Goal: Task Accomplishment & Management: Manage account settings

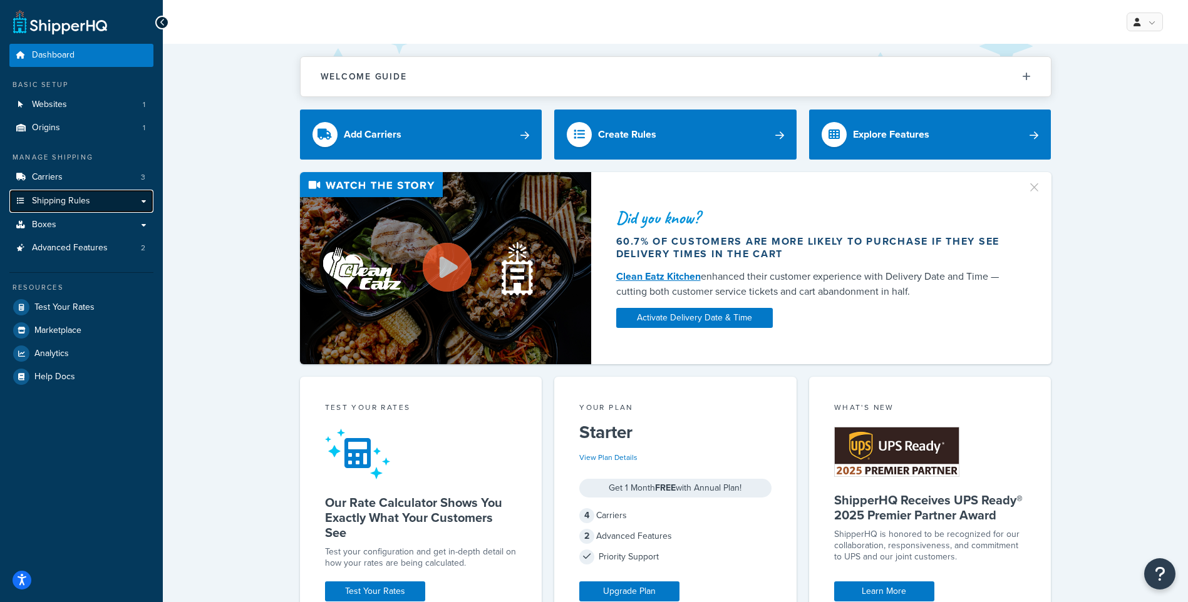
click at [47, 210] on link "Shipping Rules" at bounding box center [81, 201] width 144 height 23
click at [51, 220] on span "Boxes" at bounding box center [44, 225] width 24 height 11
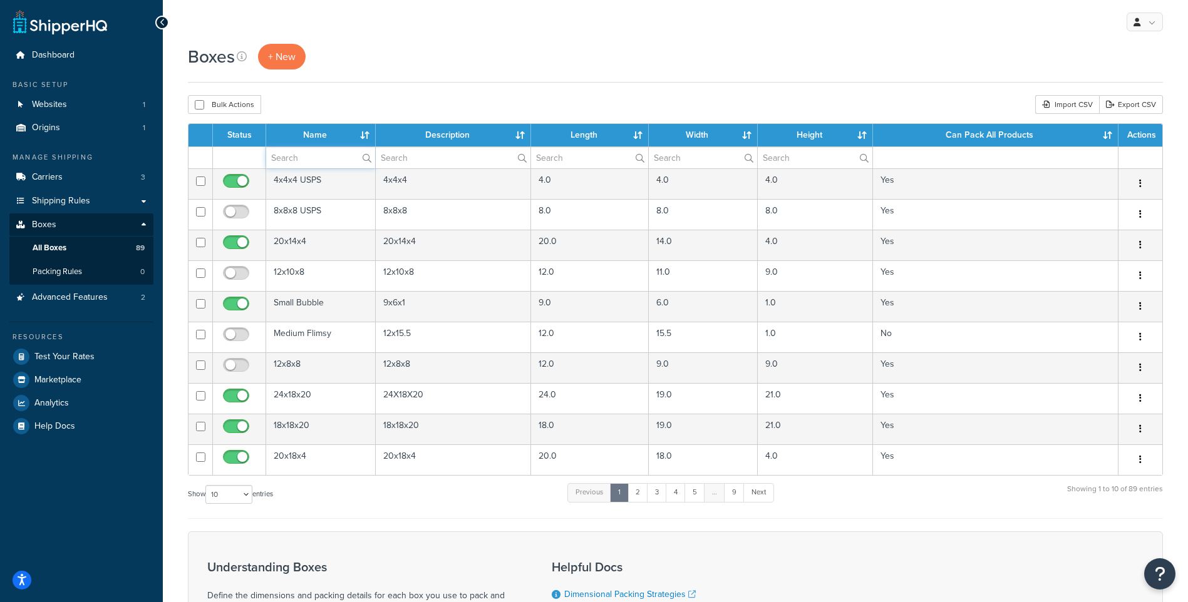
click at [315, 161] on input "text" at bounding box center [320, 157] width 109 height 21
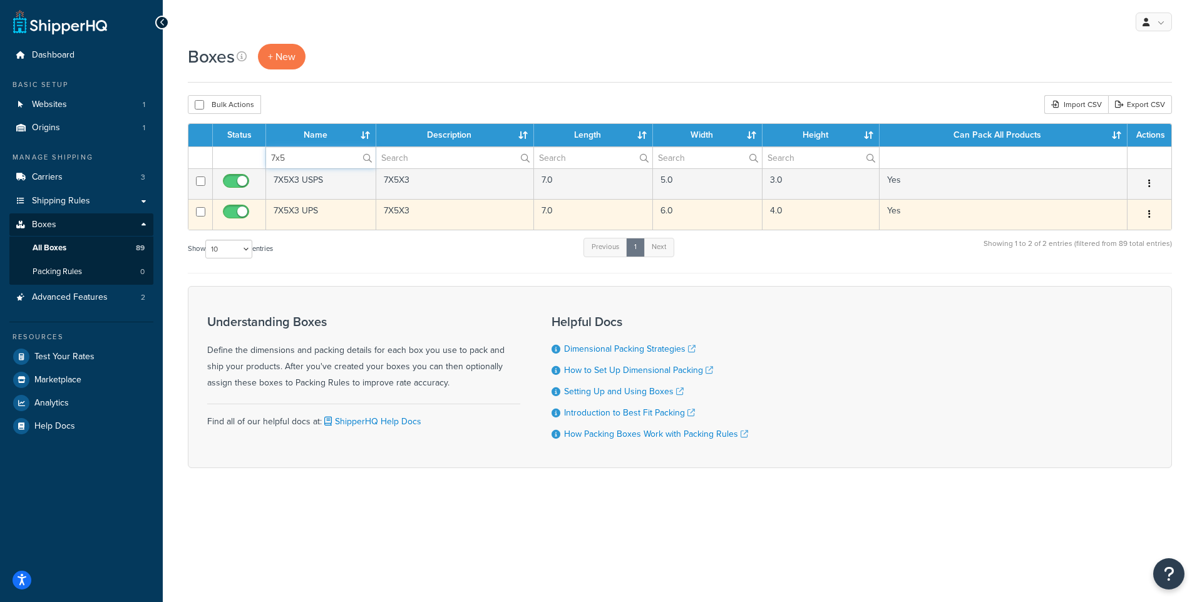
type input "7x5"
click at [238, 211] on input "checkbox" at bounding box center [237, 215] width 34 height 16
checkbox input "false"
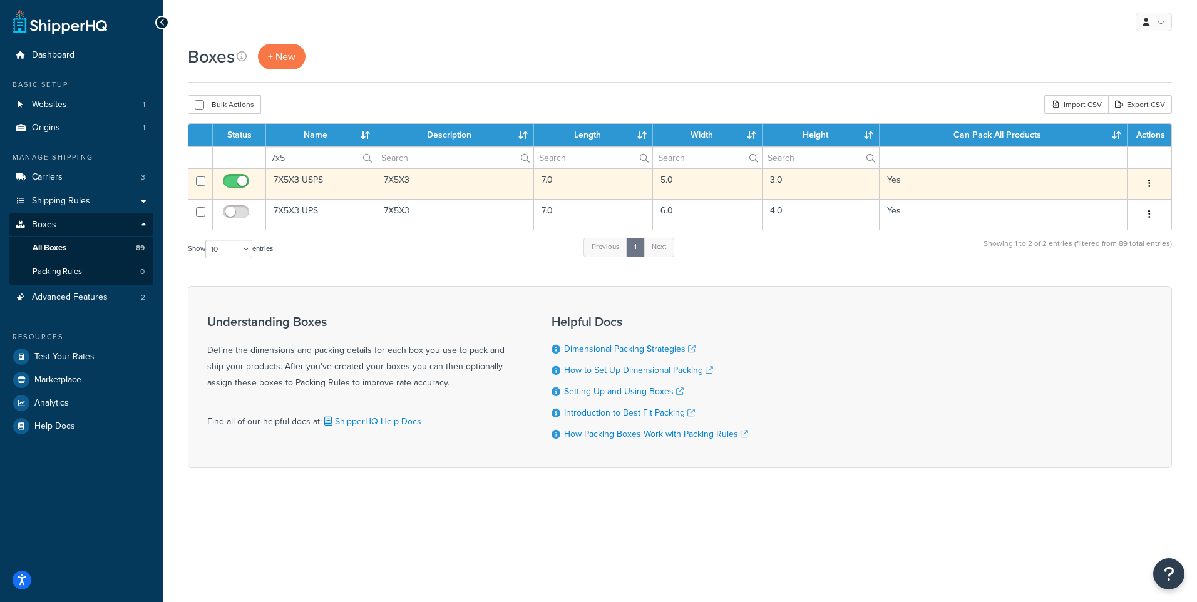
click at [287, 178] on td "7X5X3 USPS" at bounding box center [321, 183] width 110 height 31
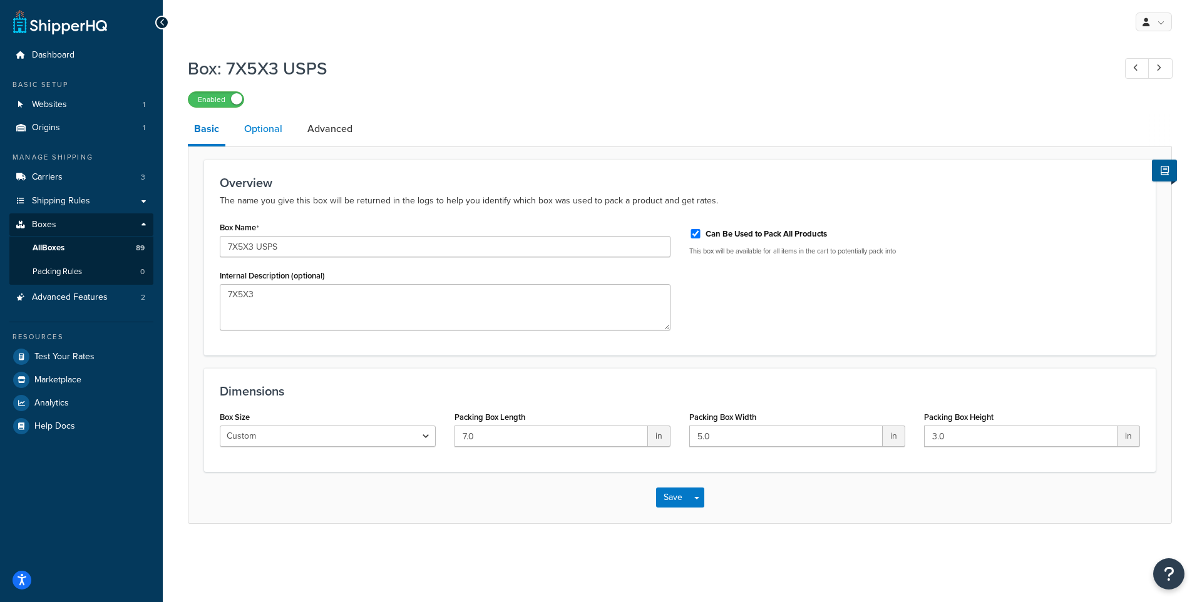
click at [266, 133] on link "Optional" at bounding box center [263, 129] width 51 height 30
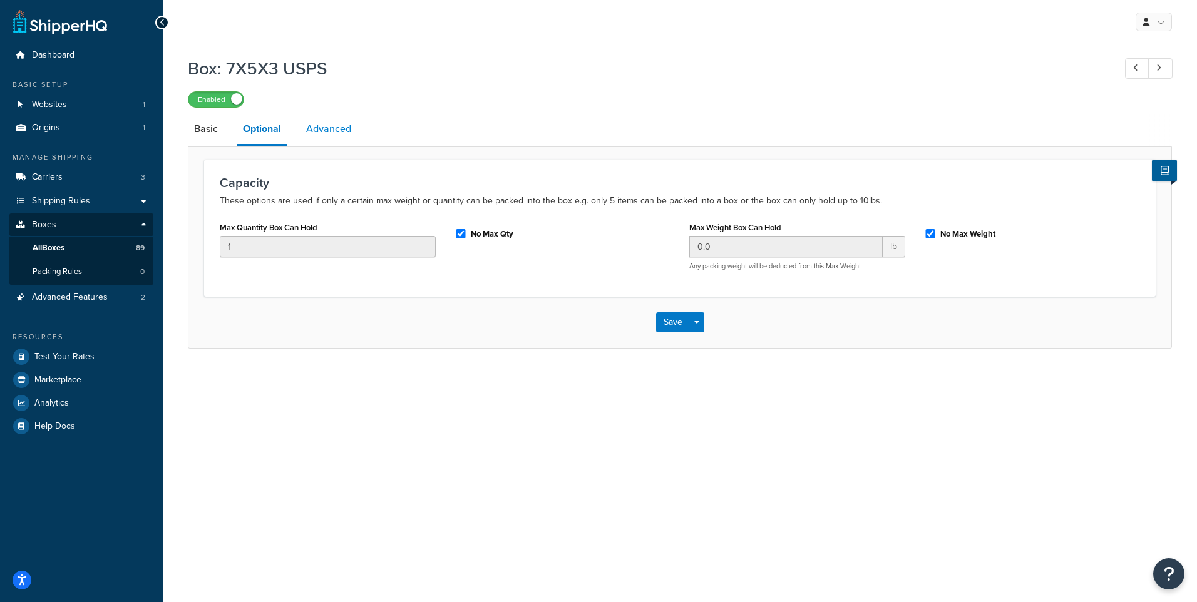
click at [324, 125] on link "Advanced" at bounding box center [329, 129] width 58 height 30
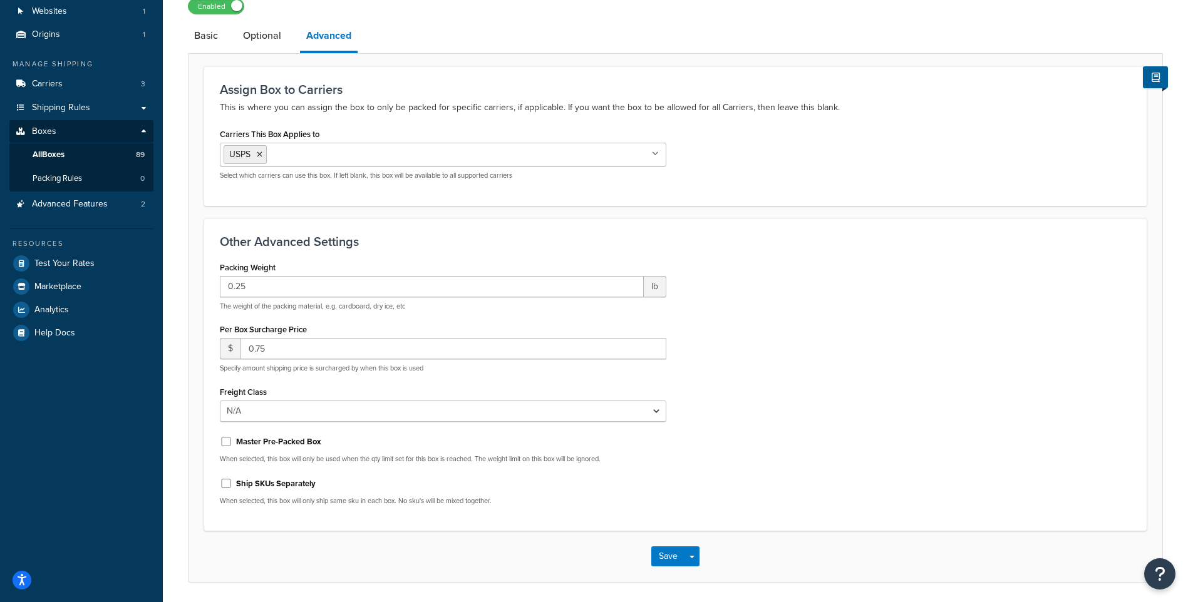
scroll to position [125, 0]
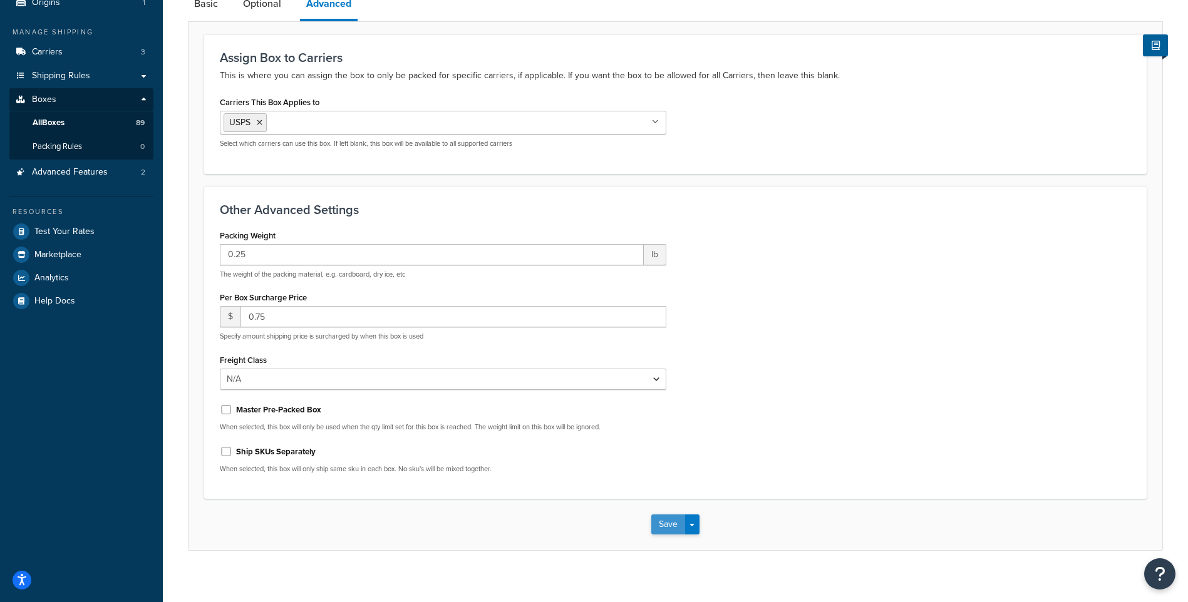
click at [671, 527] on button "Save" at bounding box center [668, 525] width 34 height 20
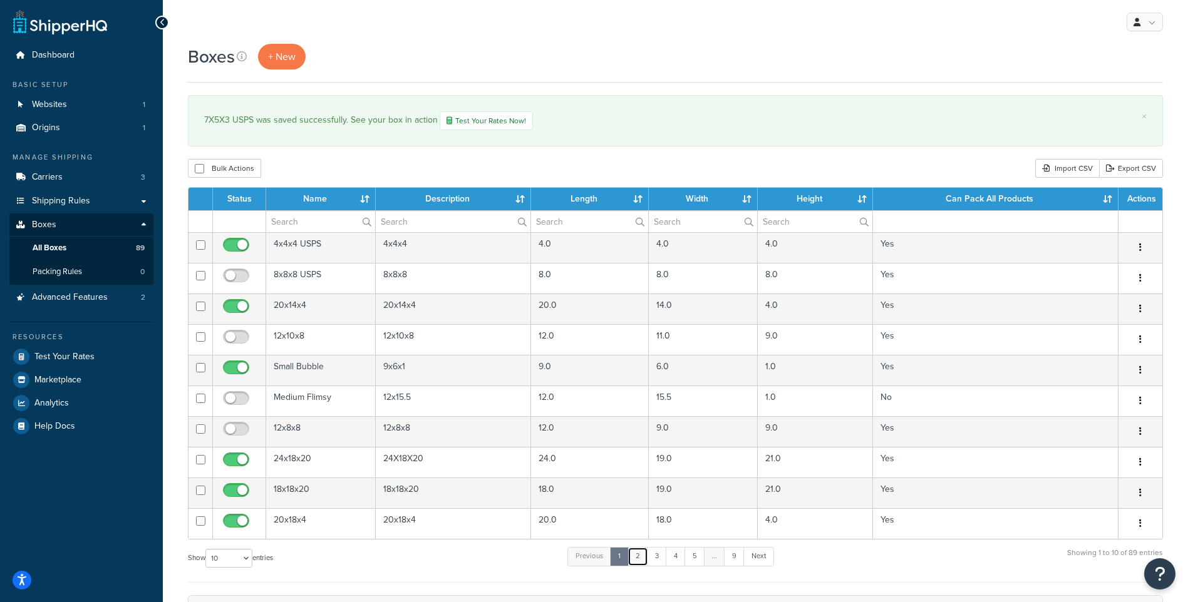
click at [640, 554] on link "2" at bounding box center [637, 556] width 21 height 19
click at [658, 552] on link "3" at bounding box center [654, 556] width 20 height 19
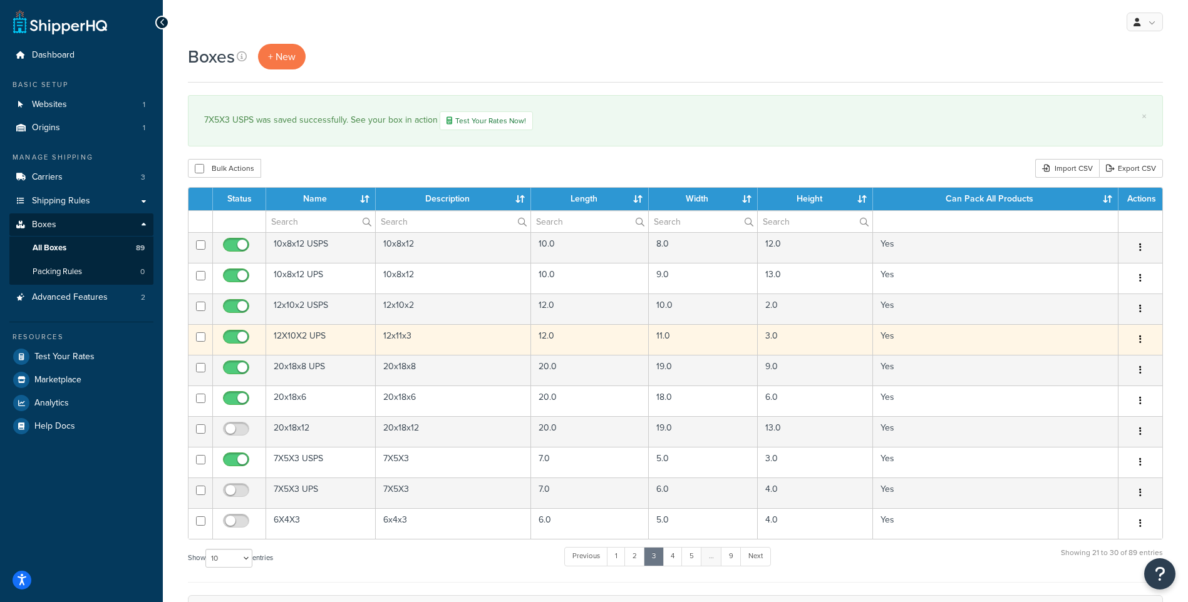
click at [240, 335] on input "checkbox" at bounding box center [237, 341] width 34 height 16
checkbox input "false"
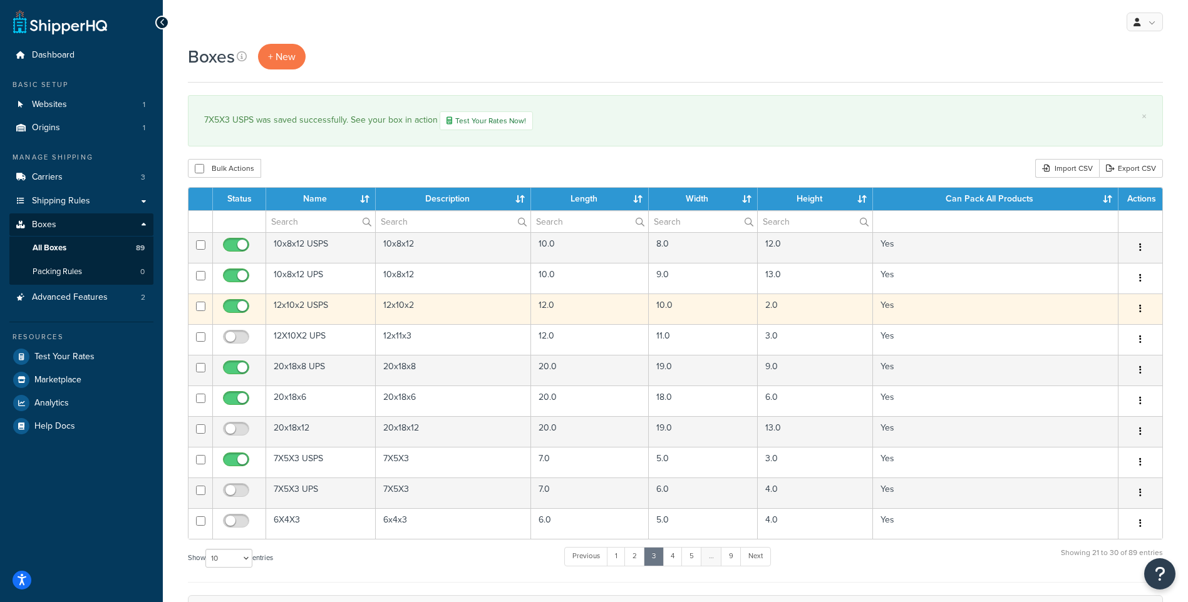
click at [237, 305] on input "checkbox" at bounding box center [237, 310] width 34 height 16
checkbox input "false"
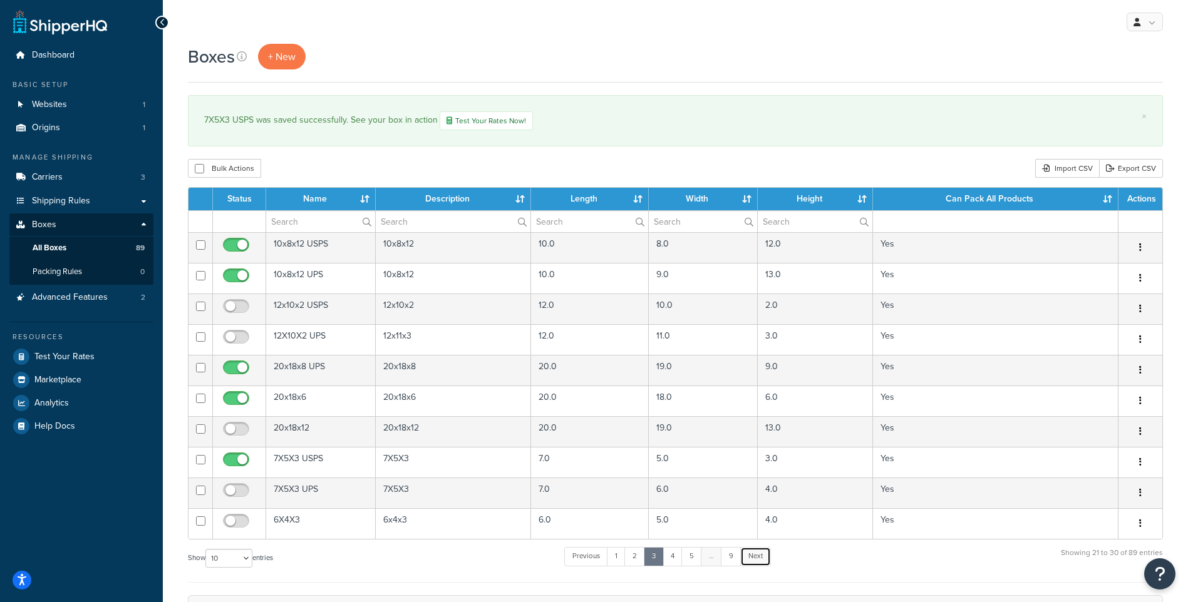
click at [760, 562] on link "Next" at bounding box center [755, 556] width 31 height 19
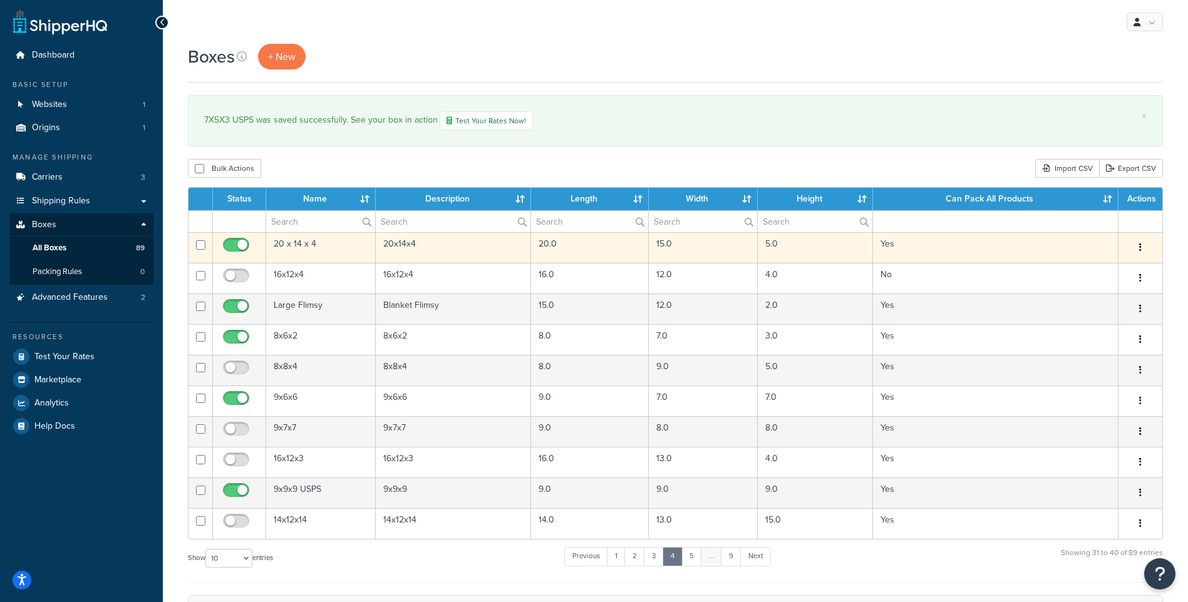
click at [318, 249] on td "20 x 14 x 4" at bounding box center [321, 247] width 110 height 31
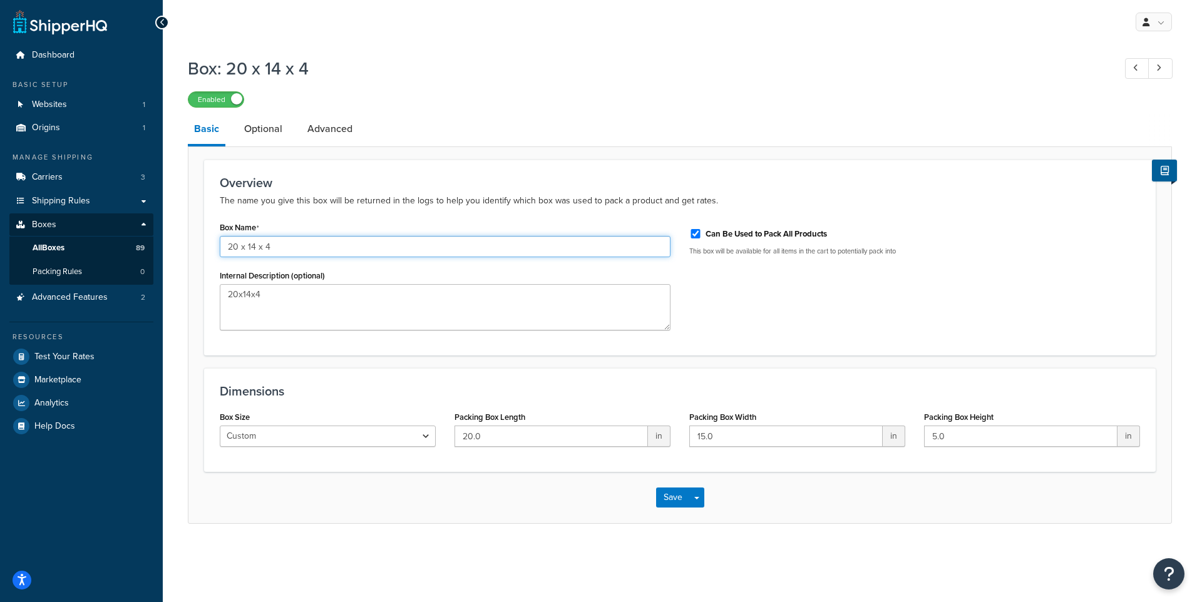
click at [301, 246] on input "20 x 14 x 4" at bounding box center [445, 246] width 451 height 21
type input "20 x 14 x 4 UPS"
click at [670, 495] on button "Save" at bounding box center [673, 498] width 34 height 20
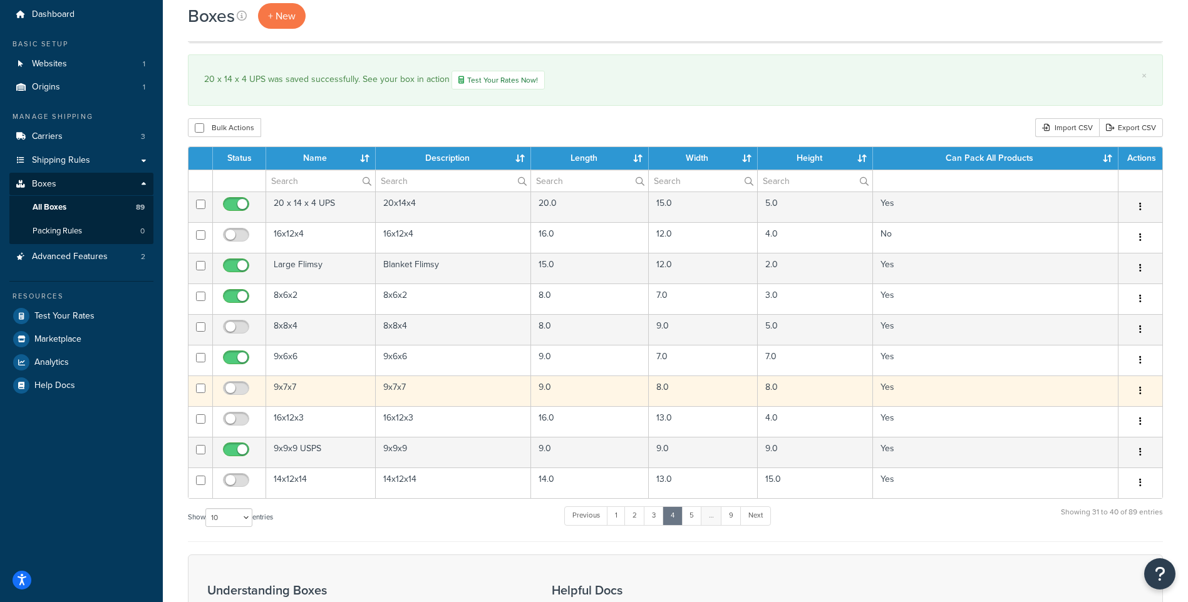
scroll to position [63, 0]
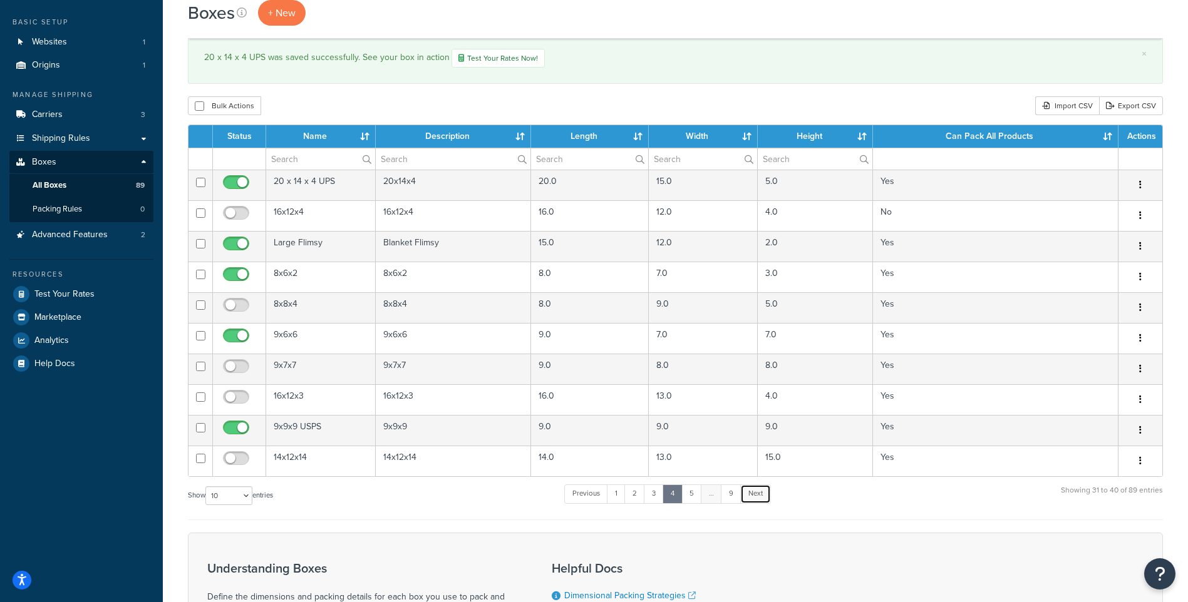
click at [755, 495] on link "Next" at bounding box center [755, 494] width 31 height 19
click at [765, 491] on link "Next" at bounding box center [756, 494] width 31 height 19
click at [750, 498] on link "Next" at bounding box center [755, 494] width 31 height 19
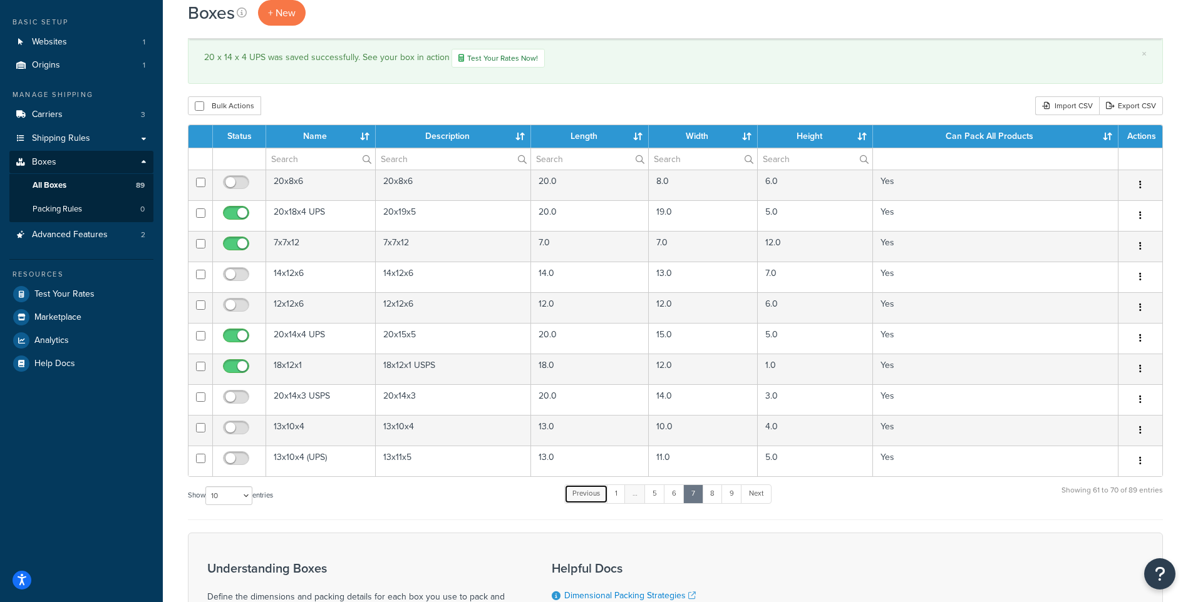
click at [588, 496] on link "Previous" at bounding box center [586, 494] width 44 height 19
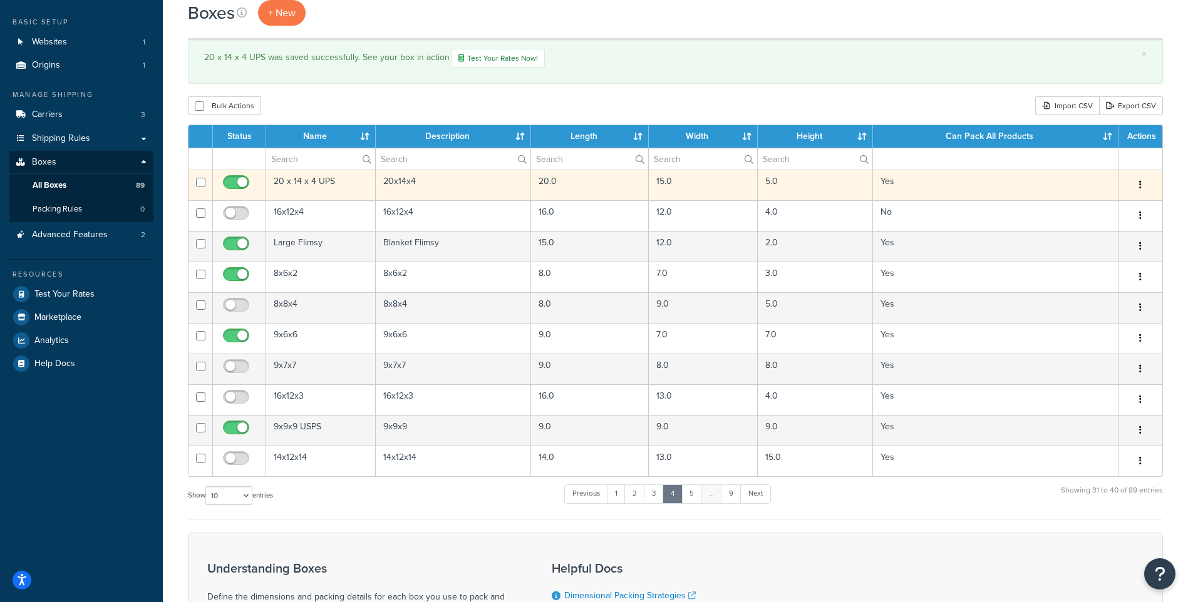
click at [227, 181] on input "checkbox" at bounding box center [237, 186] width 34 height 16
checkbox input "false"
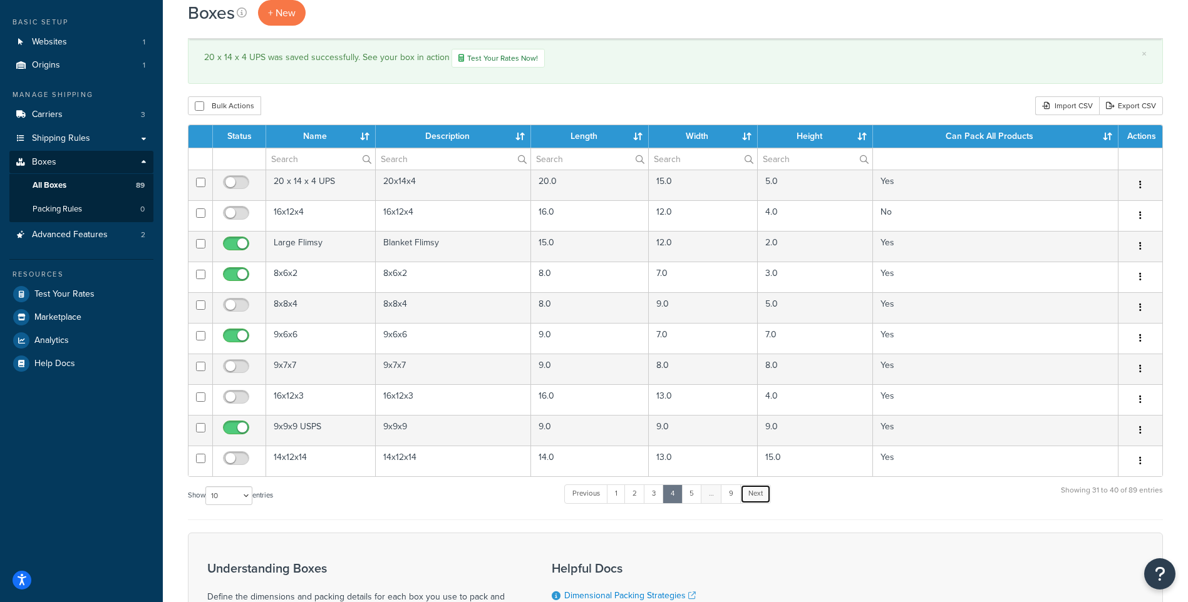
click at [763, 493] on link "Next" at bounding box center [755, 494] width 31 height 19
click at [763, 493] on link "Next" at bounding box center [756, 494] width 31 height 19
click at [763, 493] on link "Next" at bounding box center [755, 494] width 31 height 19
click at [760, 490] on link "Next" at bounding box center [756, 494] width 31 height 19
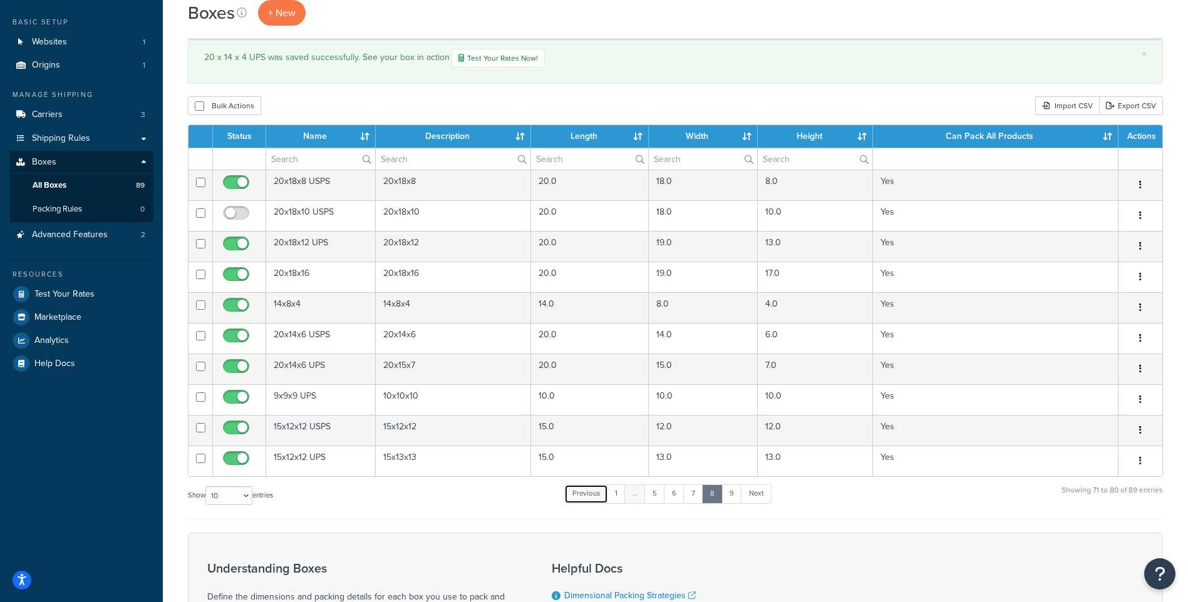
click at [603, 497] on link "Previous" at bounding box center [586, 494] width 44 height 19
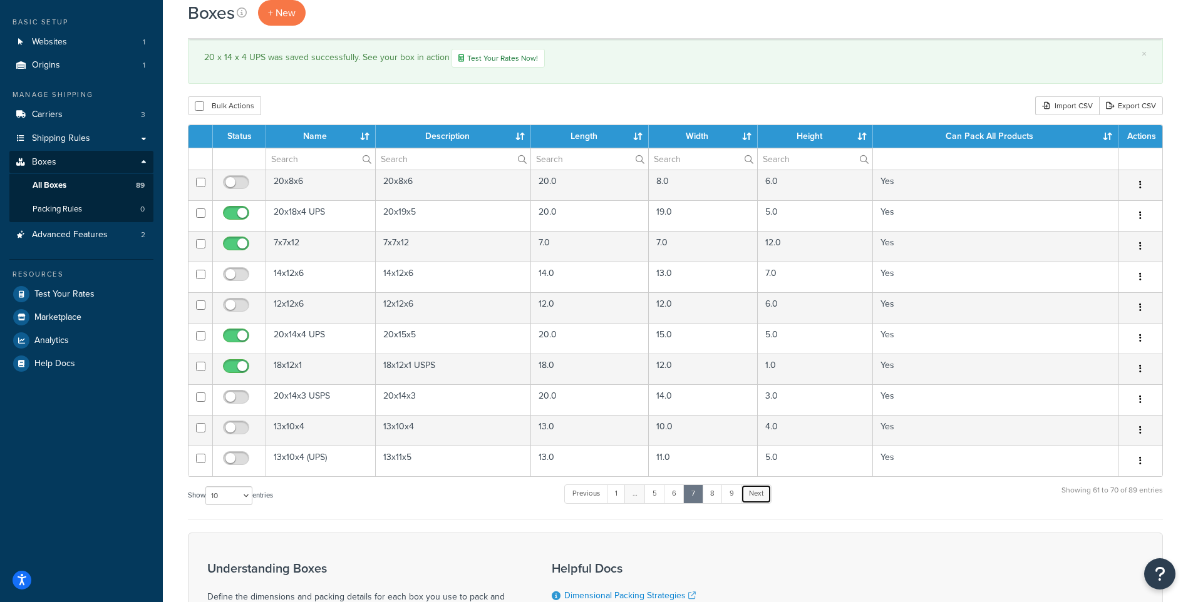
click at [767, 495] on link "Next" at bounding box center [756, 494] width 31 height 19
click at [756, 495] on link "Next" at bounding box center [756, 494] width 31 height 19
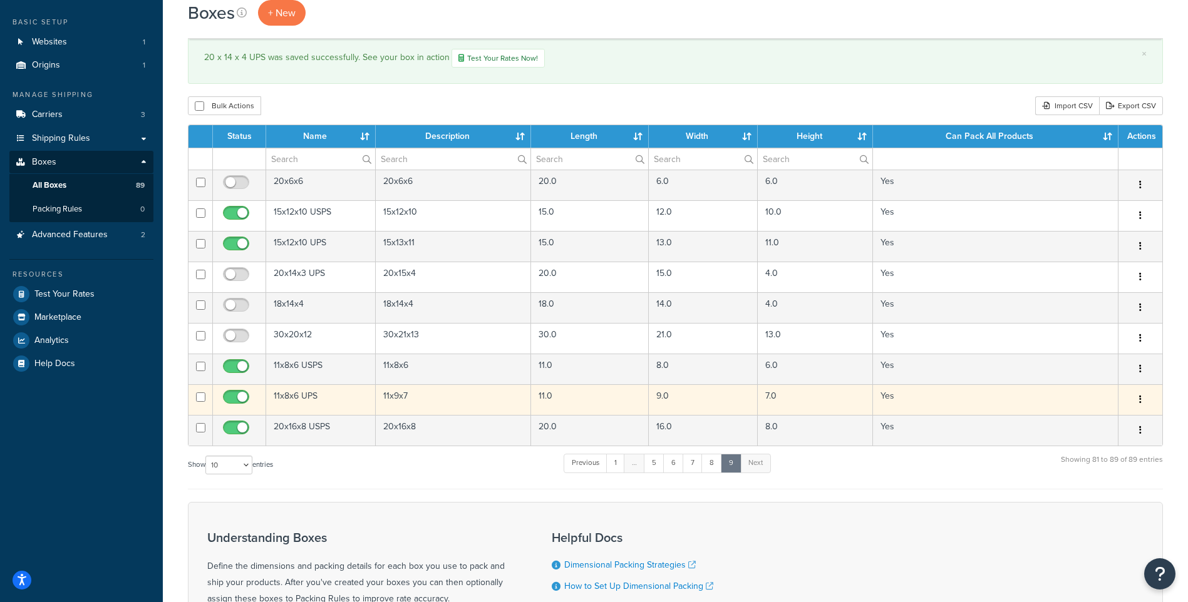
click at [312, 395] on td "11x8x6 UPS" at bounding box center [321, 399] width 110 height 31
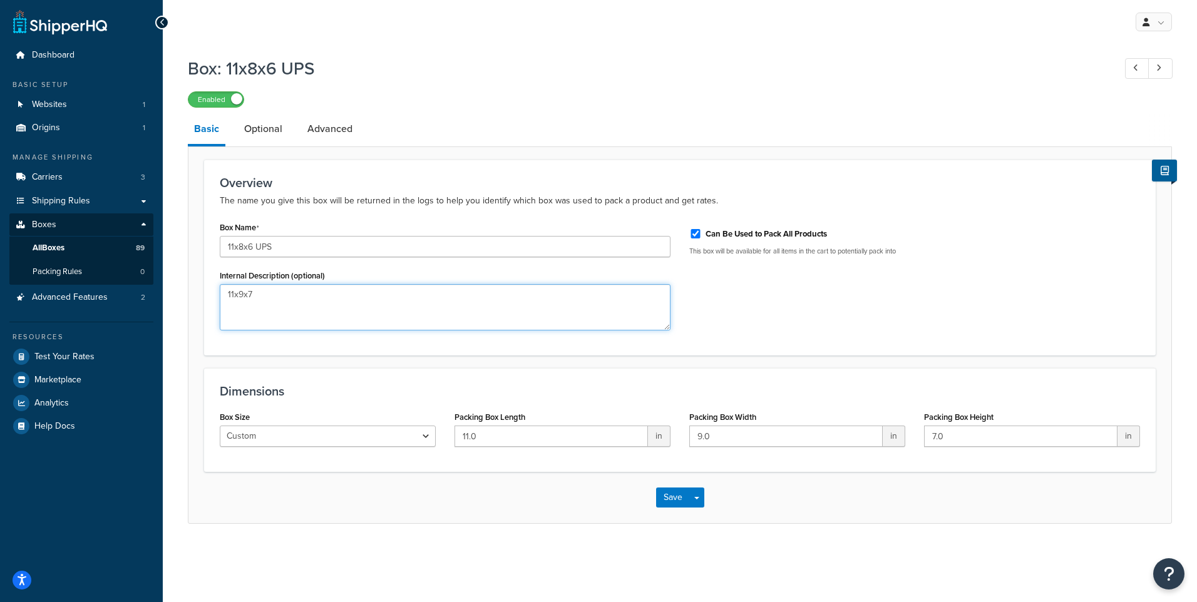
click at [242, 294] on textarea "11x9x7" at bounding box center [445, 307] width 451 height 46
type textarea "11x10x7"
drag, startPoint x: 716, startPoint y: 440, endPoint x: 533, endPoint y: 431, distance: 183.1
click at [533, 431] on div "Box Size Custom USPS Small Flat Box USPS Medium Flat Box USPS Large Flat Box US…" at bounding box center [679, 432] width 939 height 48
type input "10"
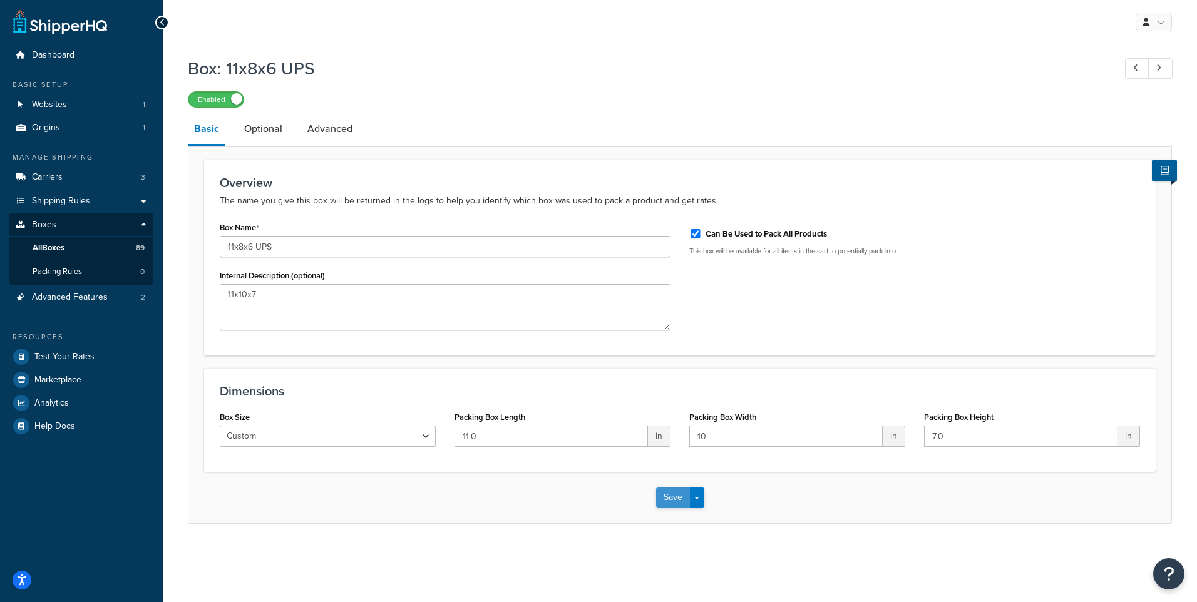
click at [668, 492] on button "Save" at bounding box center [673, 498] width 34 height 20
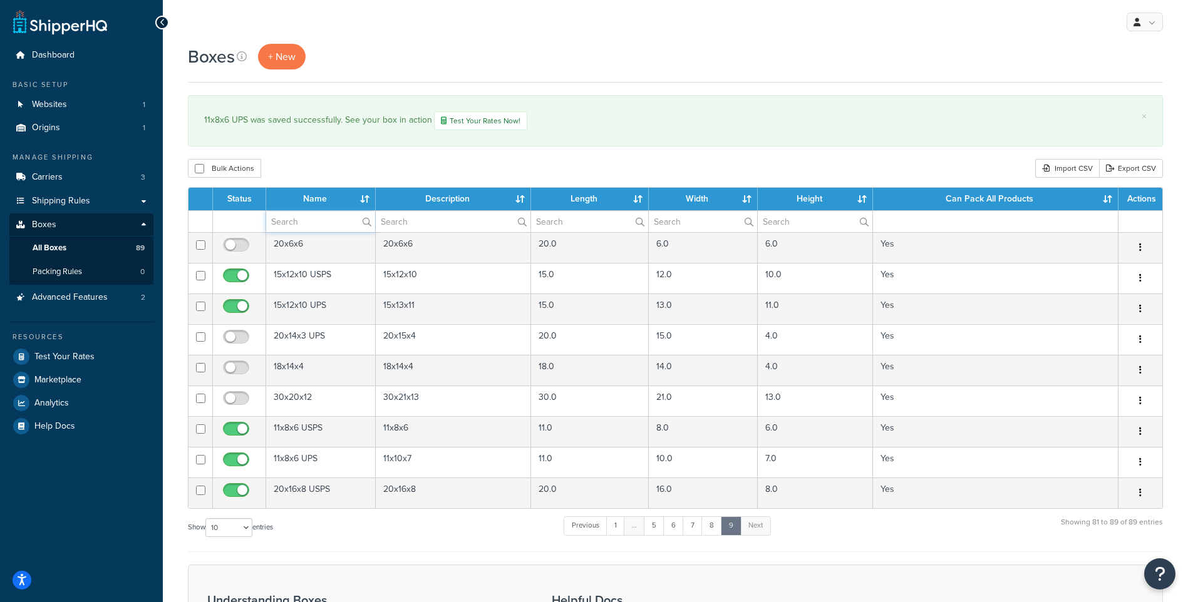
click at [297, 220] on input "text" at bounding box center [320, 221] width 109 height 21
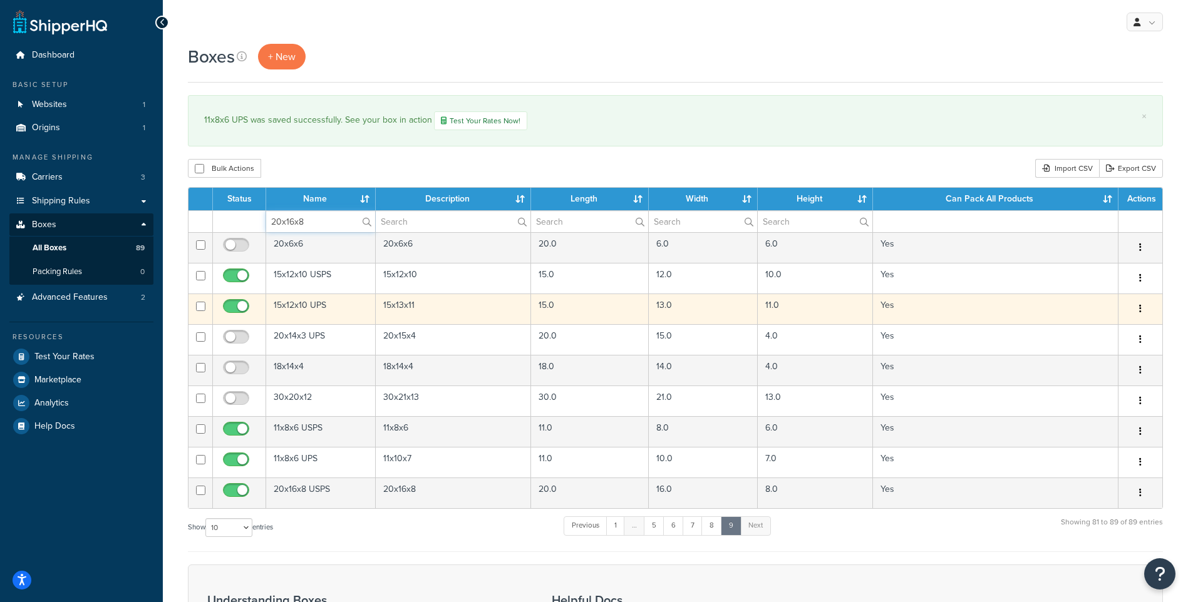
type input "20x16x8"
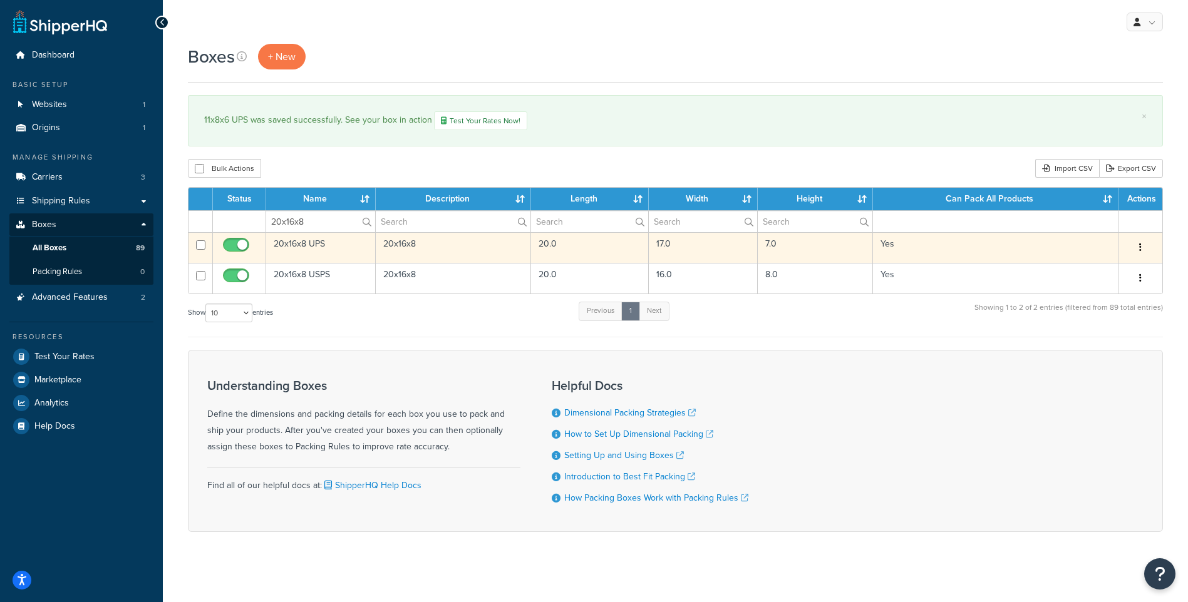
click at [241, 245] on input "checkbox" at bounding box center [237, 248] width 34 height 16
click at [239, 248] on input "checkbox" at bounding box center [237, 248] width 34 height 16
checkbox input "true"
